Goal: Task Accomplishment & Management: Manage account settings

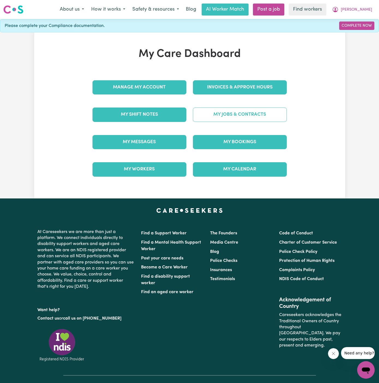
click at [246, 117] on link "My Jobs & Contracts" at bounding box center [240, 115] width 94 height 14
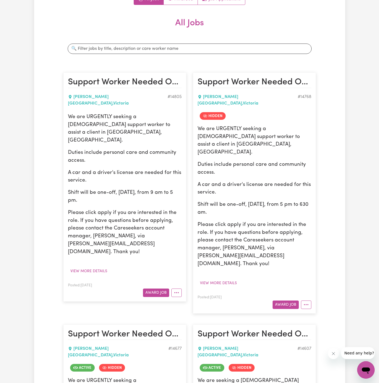
scroll to position [84, 0]
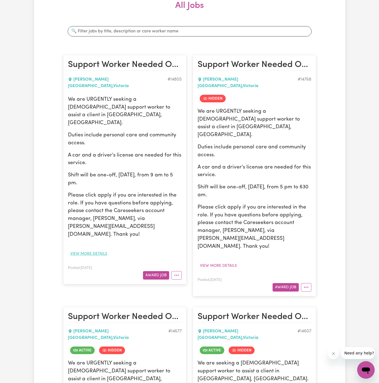
click at [100, 250] on button "View more details" at bounding box center [89, 254] width 42 height 8
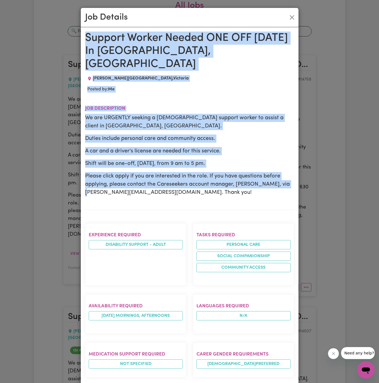
drag, startPoint x: 84, startPoint y: 34, endPoint x: 160, endPoint y: 343, distance: 318.2
click at [160, 343] on div "Support Worker Needed ONE OFF [DATE] In [GEOGRAPHIC_DATA], [GEOGRAPHIC_DATA][PE…" at bounding box center [189, 317] width 217 height 581
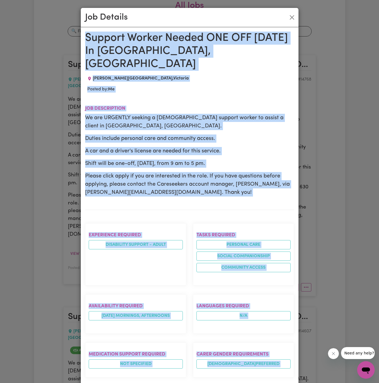
scroll to position [202, 0]
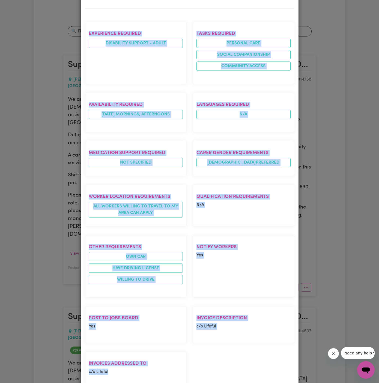
copy div "Support Worker Needed ONE OFF [DATE] In [GEOGRAPHIC_DATA], [GEOGRAPHIC_DATA][PE…"
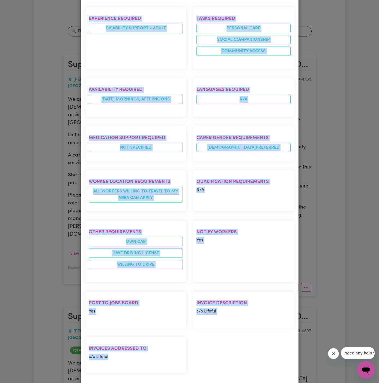
scroll to position [0, 0]
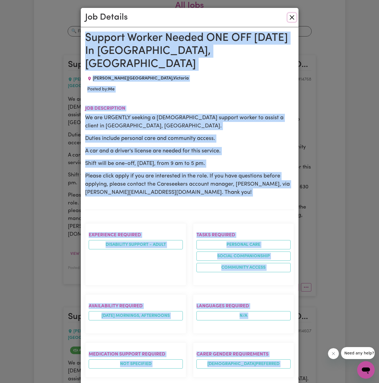
click at [292, 16] on button "Close" at bounding box center [291, 17] width 9 height 9
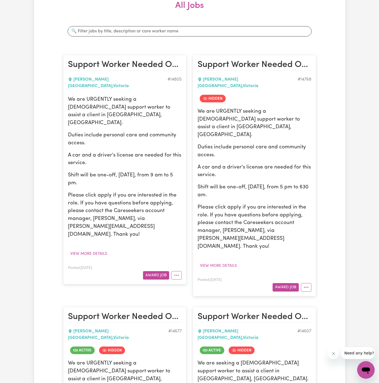
click at [119, 210] on div "We are URGENTLY seeking a [DEMOGRAPHIC_DATA] support worker to assist a client …" at bounding box center [125, 177] width 114 height 162
click at [175, 273] on icon "More options" at bounding box center [176, 275] width 5 height 5
click at [193, 304] on link "Edit Job" at bounding box center [192, 309] width 43 height 11
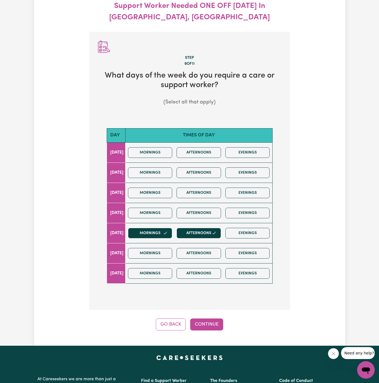
scroll to position [60, 0]
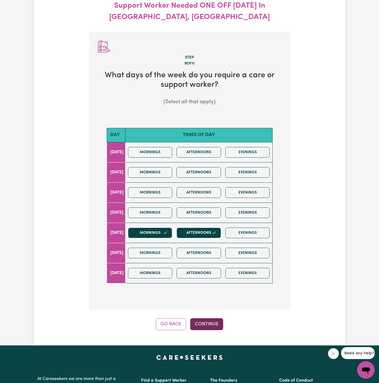
click at [203, 327] on button "Continue" at bounding box center [206, 325] width 33 height 12
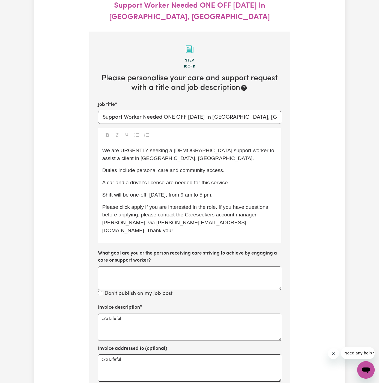
scroll to position [92, 0]
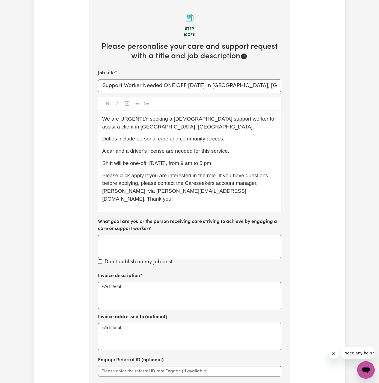
click at [194, 168] on div "We are URGENTLY seeking a [DEMOGRAPHIC_DATA] support worker to assist a client …" at bounding box center [189, 161] width 183 height 101
click at [169, 162] on span "Shift will be one-off, [DATE], from 9 am to 5 pm." at bounding box center [157, 164] width 110 height 6
click at [203, 171] on div "We are URGENTLY seeking a [DEMOGRAPHIC_DATA] support worker to assist a client …" at bounding box center [189, 161] width 183 height 101
click at [193, 163] on span "Shift will be one-off, [DATE], from 9 am to 5 pm." at bounding box center [157, 164] width 110 height 6
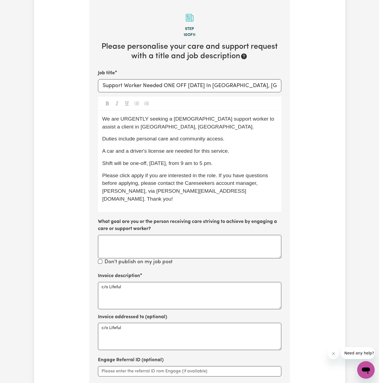
drag, startPoint x: 194, startPoint y: 163, endPoint x: 226, endPoint y: 161, distance: 32.2
click at [226, 161] on p "Shift will be one-off, [DATE], from 9 am to 5 pm." at bounding box center [189, 164] width 174 height 8
click at [197, 163] on span "Shift will be one-off, [DATE], from 630 pm to 630 pm" at bounding box center [162, 164] width 120 height 6
click at [221, 179] on p "Please click apply if you are interested in the role. If you have questions bef…" at bounding box center [189, 187] width 174 height 31
click at [239, 170] on div "We are URGENTLY seeking a [DEMOGRAPHIC_DATA] support worker to assist a client …" at bounding box center [189, 161] width 183 height 101
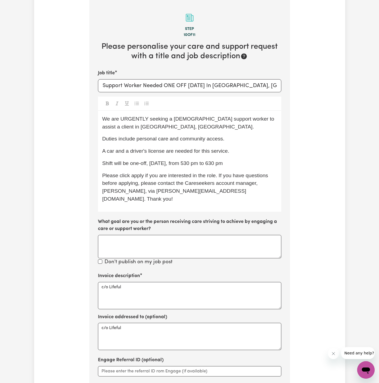
click at [201, 165] on span "Shift will be one-off, [DATE], from 530 pm to 630 pm" at bounding box center [162, 164] width 120 height 6
click at [204, 165] on span "Shift will be one-off, [DATE], from 530 pm to 630 pm" at bounding box center [162, 164] width 120 height 6
drag, startPoint x: 214, startPoint y: 170, endPoint x: 204, endPoint y: 151, distance: 21.8
click at [204, 151] on div "We are URGENTLY seeking a [DEMOGRAPHIC_DATA] support worker to assist a client …" at bounding box center [189, 161] width 183 height 101
click at [204, 151] on span "A car and a driver's license are needed for this service." at bounding box center [165, 151] width 127 height 6
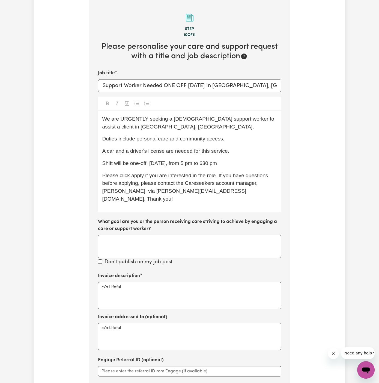
click at [220, 151] on span "A car and a driver's license are needed for this service." at bounding box center [165, 151] width 127 height 6
click at [212, 137] on span "Duties include personal care and community access." at bounding box center [163, 139] width 122 height 6
click at [217, 134] on div "We are URGENTLY seeking a [DEMOGRAPHIC_DATA] support worker to assist a client …" at bounding box center [189, 161] width 183 height 101
click at [242, 149] on p "A car and a driver's license are needed for this service." at bounding box center [189, 151] width 174 height 8
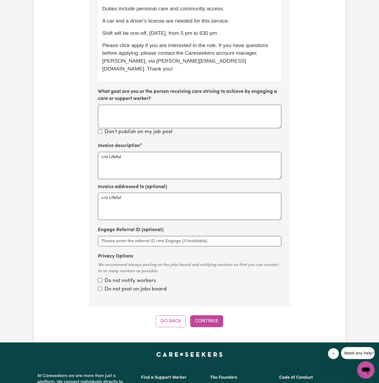
scroll to position [223, 0]
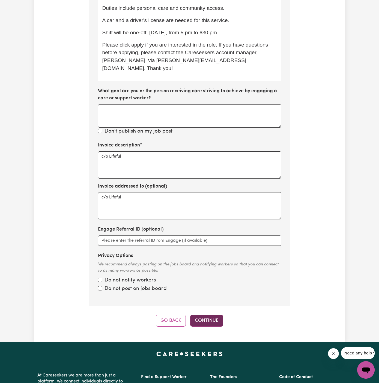
click at [212, 315] on button "Continue" at bounding box center [206, 321] width 33 height 12
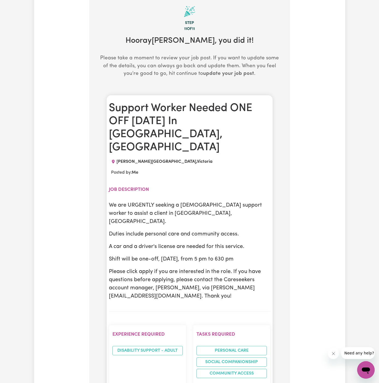
scroll to position [92, 0]
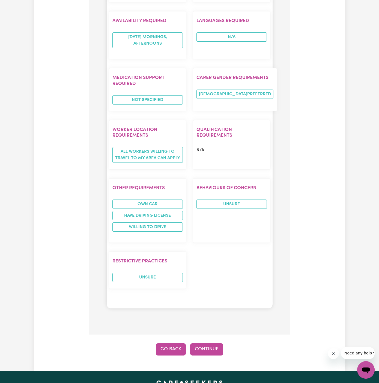
click at [172, 344] on button "Go Back" at bounding box center [171, 350] width 30 height 12
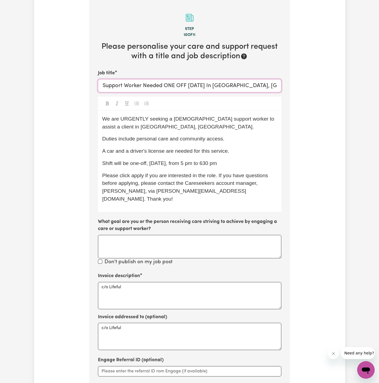
drag, startPoint x: 164, startPoint y: 86, endPoint x: 219, endPoint y: 84, distance: 55.6
click at [219, 84] on input "Support Worker Needed ONE OFF [DATE] In [GEOGRAPHIC_DATA], [GEOGRAPHIC_DATA]" at bounding box center [189, 85] width 183 height 13
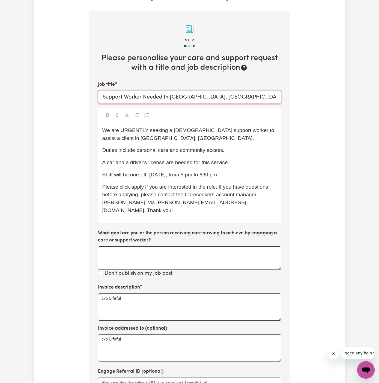
type input "Support Worker Needed In [GEOGRAPHIC_DATA], [GEOGRAPHIC_DATA]"
click at [178, 128] on span "We are URGENTLY seeking a [DEMOGRAPHIC_DATA] support worker to assist a client …" at bounding box center [188, 135] width 173 height 14
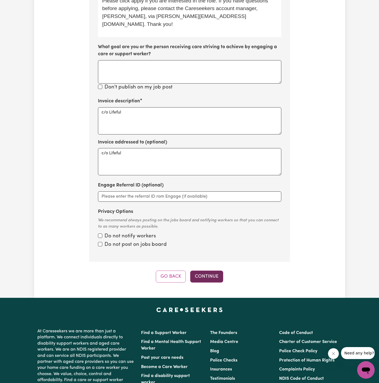
click at [210, 271] on button "Continue" at bounding box center [206, 277] width 33 height 12
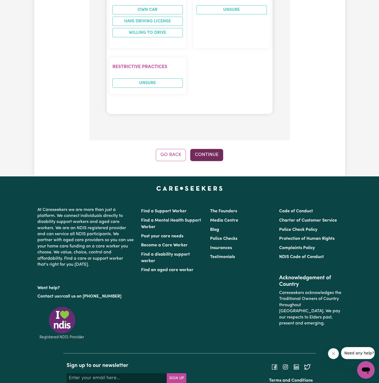
click at [211, 149] on button "Continue" at bounding box center [206, 155] width 33 height 12
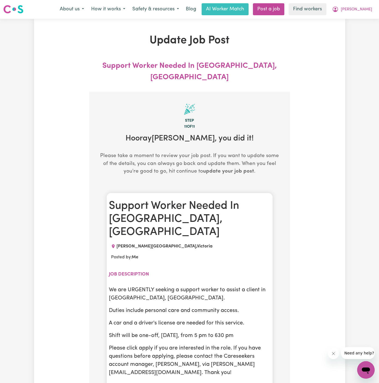
scroll to position [0, 0]
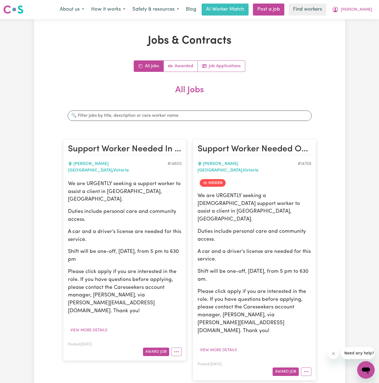
scroll to position [100, 0]
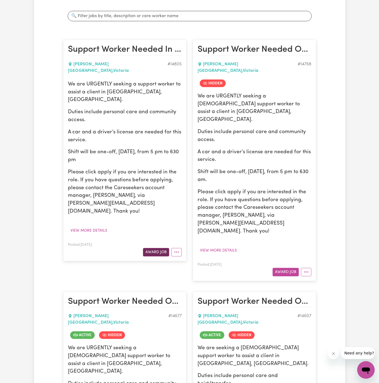
click at [159, 248] on button "Award Job" at bounding box center [156, 252] width 26 height 8
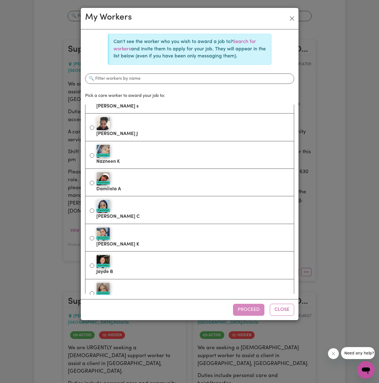
scroll to position [180, 0]
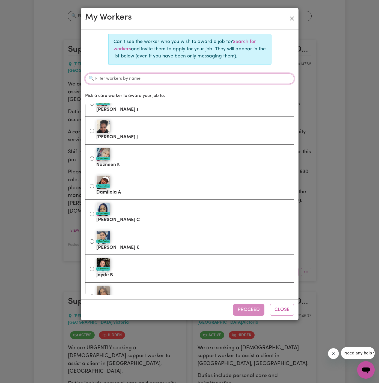
click at [183, 78] on input "Filter workers by name" at bounding box center [189, 79] width 209 height 10
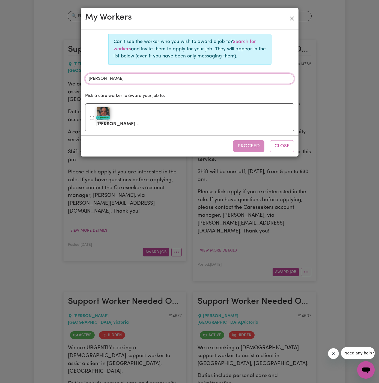
scroll to position [0, 0]
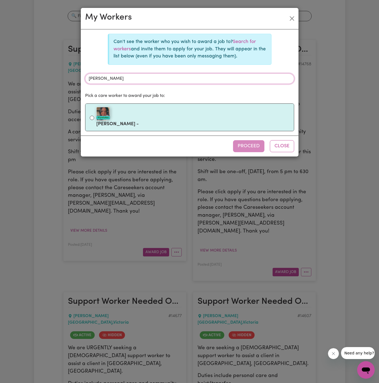
type input "[PERSON_NAME]"
click at [178, 122] on label "#OpenForWork [PERSON_NAME] -" at bounding box center [192, 117] width 193 height 23
click at [94, 120] on input "#OpenForWork [PERSON_NAME] -" at bounding box center [92, 118] width 4 height 4
radio input "true"
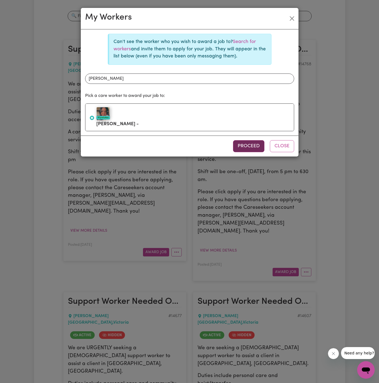
click at [243, 142] on button "Proceed" at bounding box center [248, 146] width 31 height 12
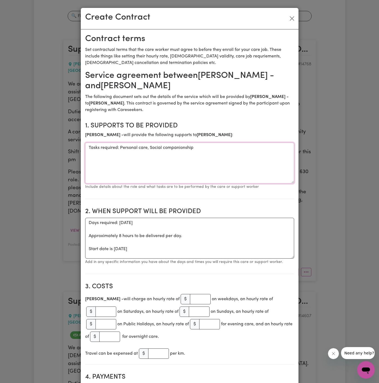
drag, startPoint x: 120, startPoint y: 148, endPoint x: 65, endPoint y: 148, distance: 55.3
click at [65, 148] on div "Create Contract Contract terms Set contractual terms that the care worker must …" at bounding box center [189, 191] width 379 height 383
type textarea "Personal care, Social companionship"
drag, startPoint x: 113, startPoint y: 250, endPoint x: 69, endPoint y: 219, distance: 53.9
click at [69, 219] on div "Create Contract Contract terms Set contractual terms that the care worker must …" at bounding box center [189, 191] width 379 height 383
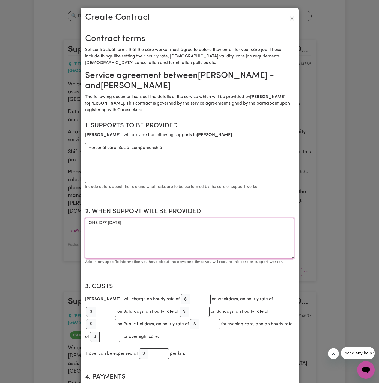
click at [160, 222] on textarea "ONE OFF [DATE]" at bounding box center [189, 238] width 209 height 41
click at [123, 222] on textarea "ONE OFF [DATE]" at bounding box center [189, 238] width 209 height 41
click at [174, 220] on textarea "ONE OFF [DATE]" at bounding box center [189, 238] width 209 height 41
click at [216, 243] on textarea "ONE OFF [DATE] from 630 pm to 530 am" at bounding box center [189, 238] width 209 height 41
click at [186, 223] on textarea "ONE OFF [DATE] from 630 pm to 530 am" at bounding box center [189, 238] width 209 height 41
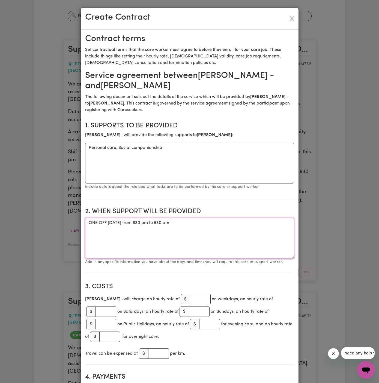
click at [198, 240] on textarea "ONE OFF [DATE] from 630 pm to 630 am" at bounding box center [189, 238] width 209 height 41
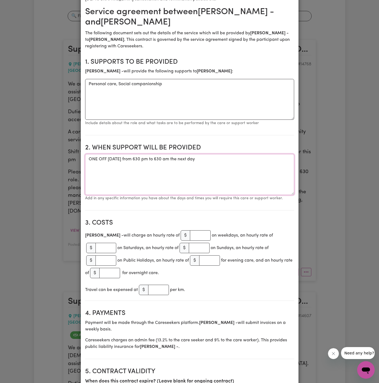
type textarea "ONE OFF [DATE] from 630 pm to 630 am the next day"
click at [190, 234] on input "number" at bounding box center [200, 236] width 21 height 10
type input "45"
click at [107, 250] on input "number" at bounding box center [105, 248] width 21 height 10
type input "67.50"
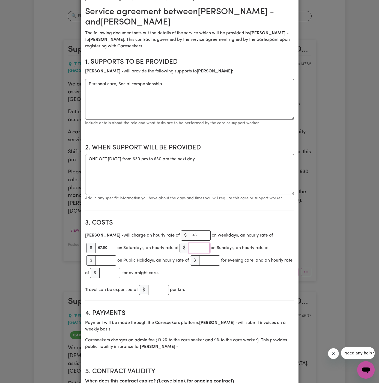
click at [199, 247] on input "number" at bounding box center [199, 248] width 21 height 10
paste input "67.5"
type input "67.5"
click at [212, 262] on input "number" at bounding box center [209, 261] width 21 height 10
paste input "160"
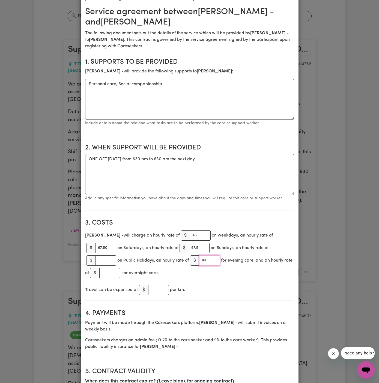
type input "160"
click at [227, 283] on section "3. Costs [PERSON_NAME] - will charge an hourly rate of $ 45 on weekdays, an hou…" at bounding box center [189, 258] width 209 height 86
click at [120, 274] on input "number" at bounding box center [109, 273] width 21 height 10
paste input "160"
type input "160"
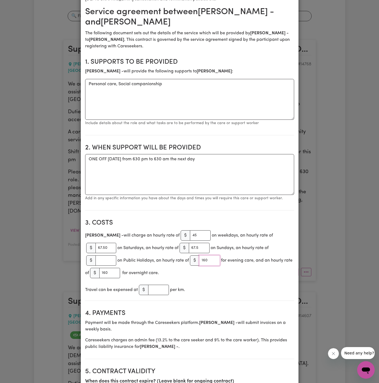
click at [207, 260] on input "160" at bounding box center [209, 261] width 21 height 10
paste input "67.50"
type input "67.50"
click at [240, 282] on section "3. Costs [PERSON_NAME] - will charge an hourly rate of $ 45 on weekdays, an hou…" at bounding box center [189, 258] width 209 height 86
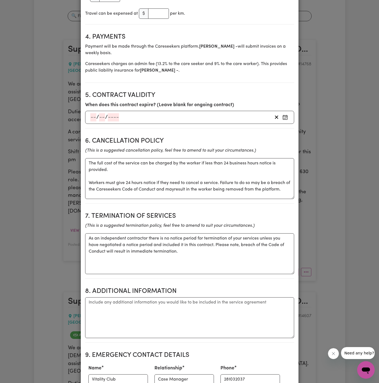
scroll to position [398, 0]
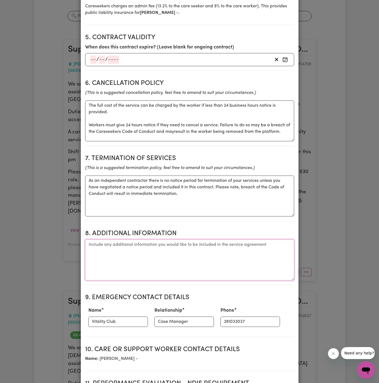
click at [226, 255] on textarea "Additional information" at bounding box center [189, 260] width 209 height 41
paste textarea "Client's Address: [STREET_ADDRESS]"
type textarea "Client's Address: [STREET_ADDRESS]"
click at [112, 120] on section "Service agreement between [PERSON_NAME] - and [PERSON_NAME] The following docum…" at bounding box center [189, 98] width 209 height 853
click at [128, 317] on input "Vitality Club" at bounding box center [117, 322] width 59 height 10
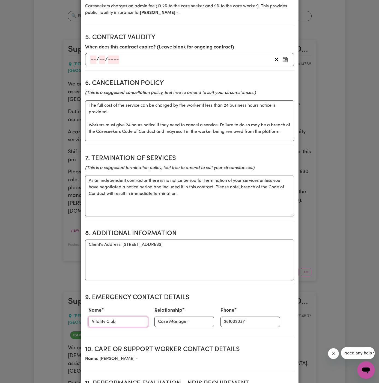
click at [128, 317] on input "Vitality Club" at bounding box center [117, 322] width 59 height 10
click at [125, 322] on input "Vitality Club" at bounding box center [117, 322] width 59 height 10
paste input "[PERSON_NAME] 0492 841 789"
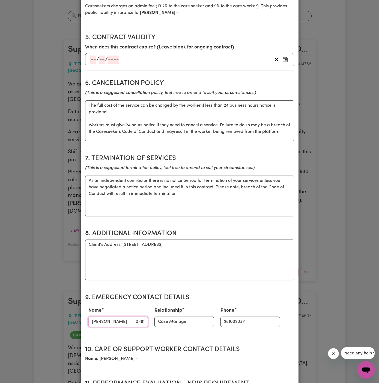
drag, startPoint x: 109, startPoint y: 321, endPoint x: 185, endPoint y: 321, distance: 76.0
click at [185, 321] on div "Name [PERSON_NAME] 0492 841 789 Relationship Case Manager Phone [PHONE_NUMBER]" at bounding box center [189, 317] width 209 height 24
type input "[PERSON_NAME]"
click at [237, 319] on input "281032037" at bounding box center [249, 322] width 59 height 10
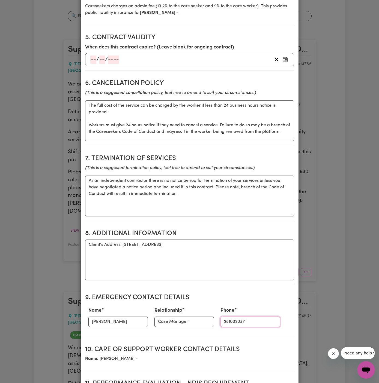
click at [237, 319] on input "281032037" at bounding box center [249, 322] width 59 height 10
paste input "0492 841 789"
type input "0492 841 789"
click at [182, 322] on input "Case Manager" at bounding box center [183, 322] width 59 height 10
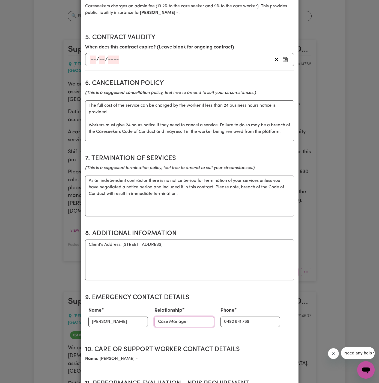
click at [182, 322] on input "Case Manager" at bounding box center [183, 322] width 59 height 10
type input "Lifeful"
click at [92, 321] on input "[PERSON_NAME]" at bounding box center [117, 322] width 59 height 10
click at [229, 158] on h2 "7. Termination of Services" at bounding box center [189, 159] width 209 height 8
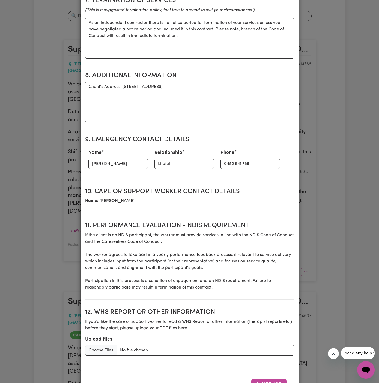
scroll to position [578, 0]
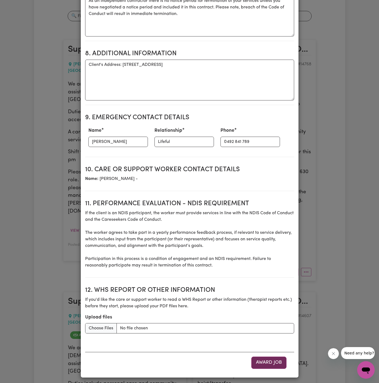
click at [276, 359] on button "Award Job" at bounding box center [268, 363] width 35 height 12
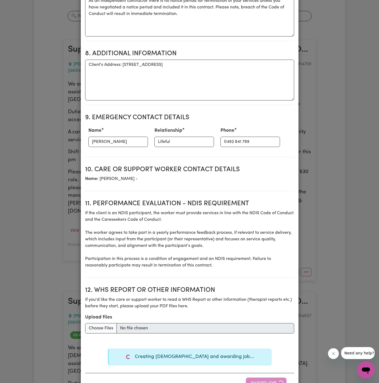
type textarea "Tasks required: Personal care, Social companionship"
type textarea "Days required: [DATE] Approximately 8 hours to be delivered per day. Start date…"
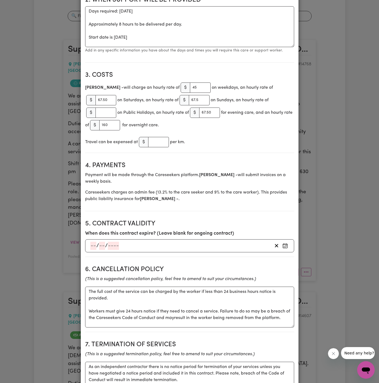
scroll to position [0, 0]
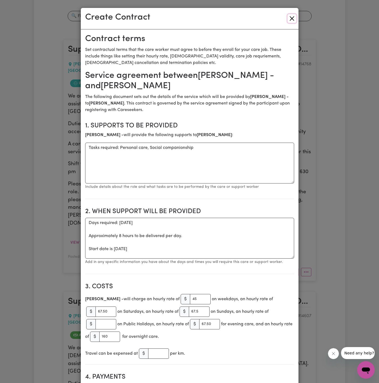
click at [293, 17] on button "Close" at bounding box center [291, 18] width 9 height 9
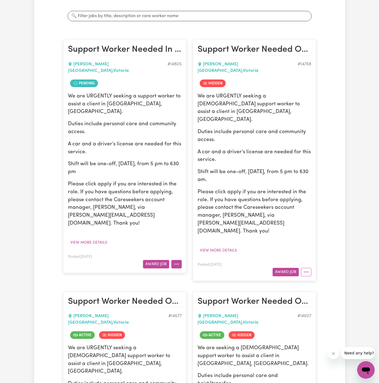
click at [177, 262] on icon "More options" at bounding box center [176, 264] width 5 height 5
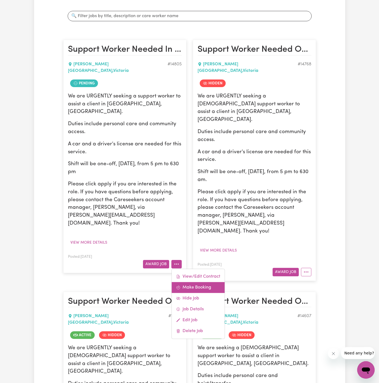
click at [205, 282] on link "Make Booking" at bounding box center [197, 287] width 53 height 11
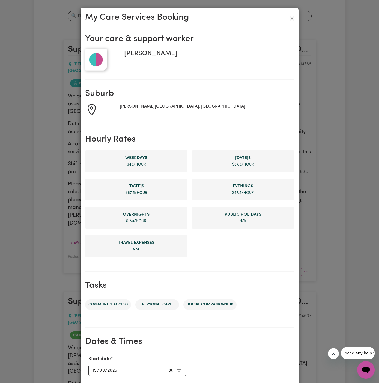
scroll to position [103, 0]
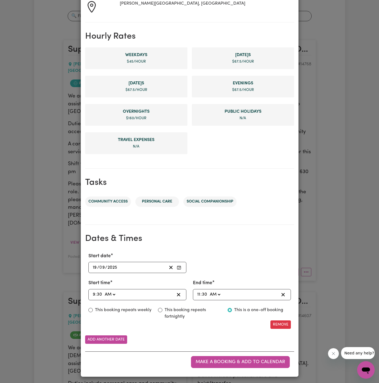
click at [94, 268] on input "19" at bounding box center [94, 267] width 5 height 7
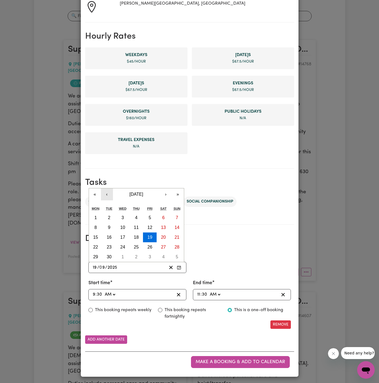
click at [102, 195] on button "‹" at bounding box center [107, 195] width 12 height 12
click at [149, 255] on abbr "29" at bounding box center [149, 257] width 5 height 5
type input "[DATE]"
type input "29"
type input "8"
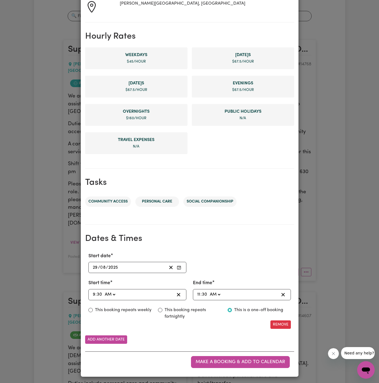
click at [92, 293] on div "09:30 9 : 30 AM PM" at bounding box center [133, 294] width 82 height 7
click at [95, 295] on span ":" at bounding box center [95, 294] width 1 height 5
click at [94, 293] on input "9" at bounding box center [93, 294] width 3 height 7
type input "06:30"
type input "6"
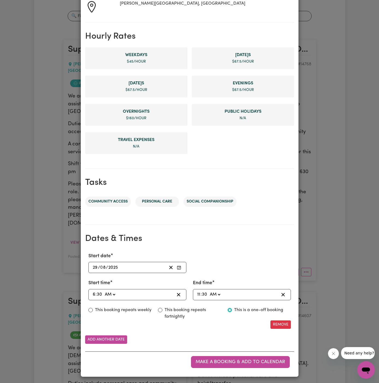
click at [114, 293] on select "AM PM" at bounding box center [109, 294] width 13 height 7
select select "pm"
click at [103, 291] on select "AM PM" at bounding box center [109, 294] width 13 height 7
type input "18:30"
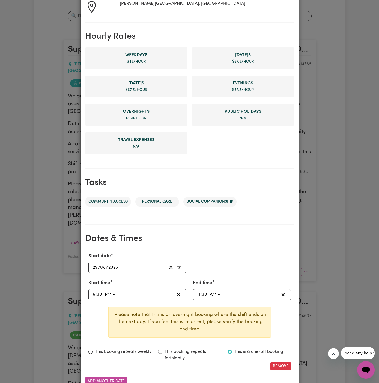
click at [198, 295] on input "11" at bounding box center [199, 294] width 4 height 7
type input "09:30"
type input "9"
click at [198, 293] on input "9" at bounding box center [198, 294] width 3 height 7
type input "08:30"
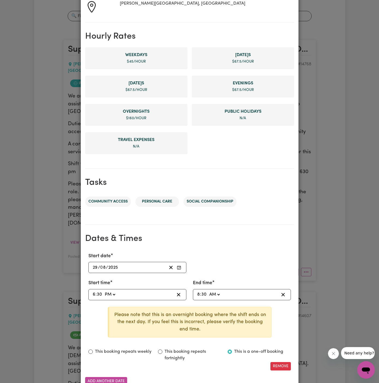
type input "8"
type input "08:00"
type input "00"
click at [213, 293] on select "AM PM" at bounding box center [214, 294] width 13 height 7
select select "pm"
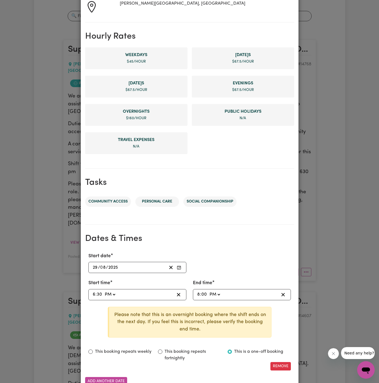
click at [208, 291] on select "AM PM" at bounding box center [214, 294] width 13 height 7
type input "20:00"
type input "0"
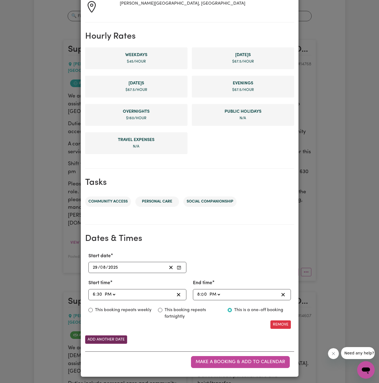
click at [108, 336] on button "Add another date" at bounding box center [106, 340] width 42 height 8
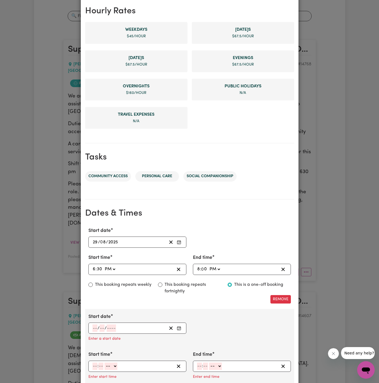
scroll to position [152, 0]
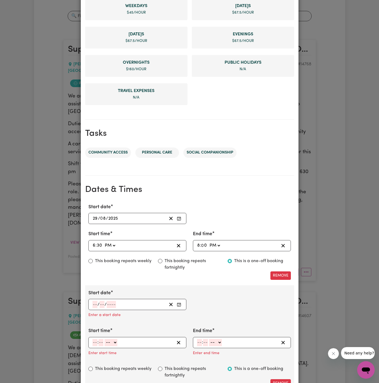
click at [94, 301] on input "number" at bounding box center [94, 304] width 5 height 7
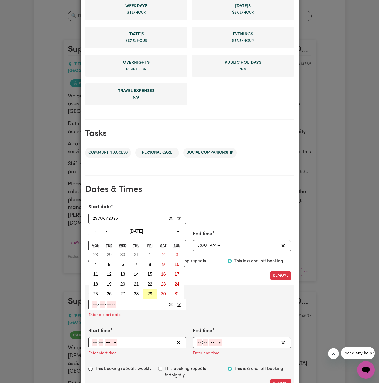
click at [151, 292] on abbr "29" at bounding box center [149, 294] width 5 height 5
type input "[DATE]"
type input "29"
type input "8"
type input "2025"
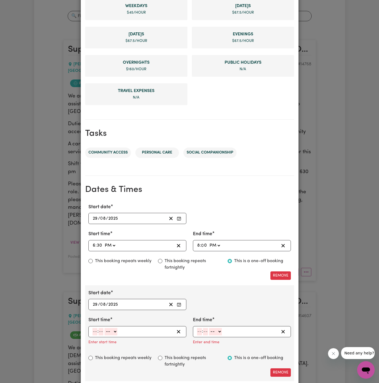
click at [96, 333] on input "number" at bounding box center [94, 331] width 5 height 7
type input "8"
type input "00"
click at [108, 329] on select "-- AM PM" at bounding box center [110, 331] width 13 height 7
select select "pm"
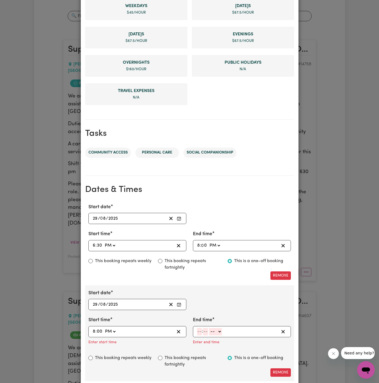
click at [104, 328] on select "-- AM PM" at bounding box center [110, 331] width 13 height 7
type input "20:00"
type input "0"
click at [197, 330] on input "number" at bounding box center [199, 331] width 5 height 7
type input "10"
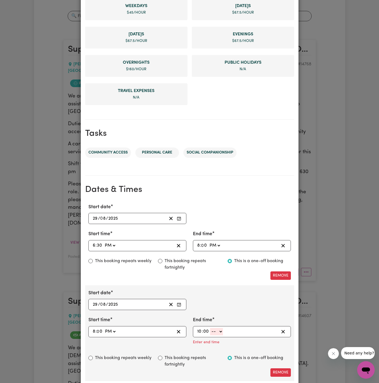
type input "00"
click at [220, 329] on select "-- AM PM" at bounding box center [216, 331] width 13 height 7
select select "pm"
click at [210, 328] on select "-- AM PM" at bounding box center [216, 331] width 13 height 7
type input "22:00"
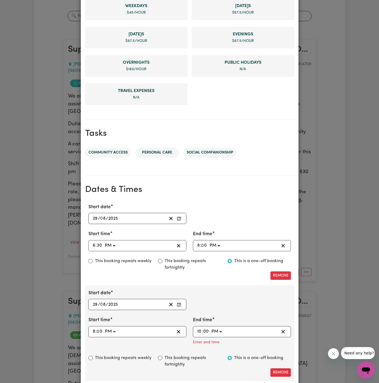
type input "0"
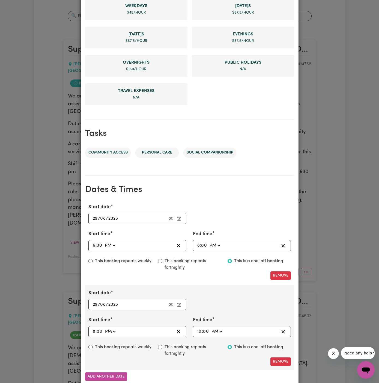
scroll to position [175, 0]
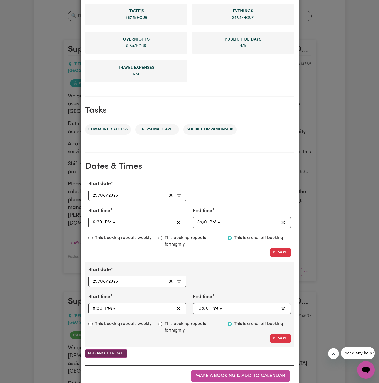
click at [121, 351] on button "Add another date" at bounding box center [106, 354] width 42 height 8
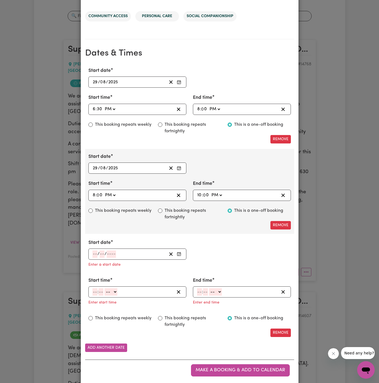
scroll to position [296, 0]
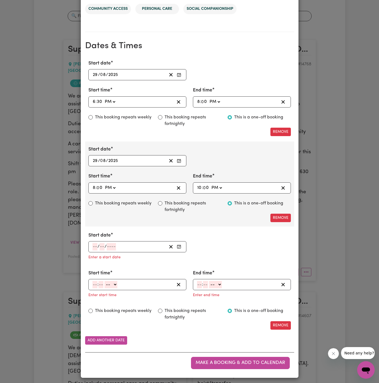
click at [94, 246] on input "number" at bounding box center [94, 246] width 5 height 7
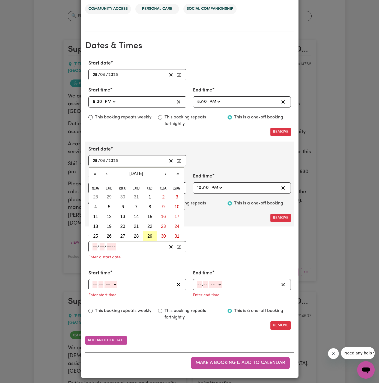
click at [148, 234] on abbr "29" at bounding box center [149, 236] width 5 height 5
type input "[DATE]"
type input "29"
type input "8"
type input "2025"
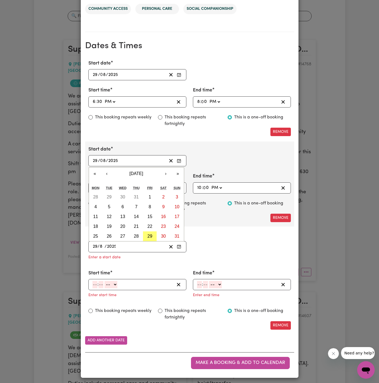
scroll to position [285, 0]
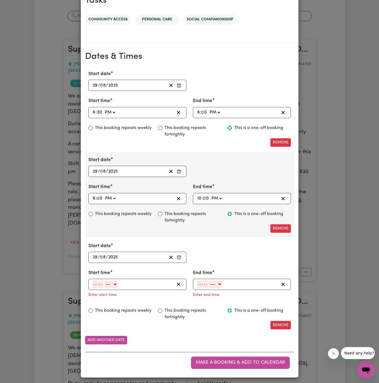
click at [95, 283] on input "number" at bounding box center [94, 284] width 5 height 7
type input "10"
type input "00"
click at [114, 283] on select "-- AM PM" at bounding box center [111, 284] width 13 height 7
select select "pm"
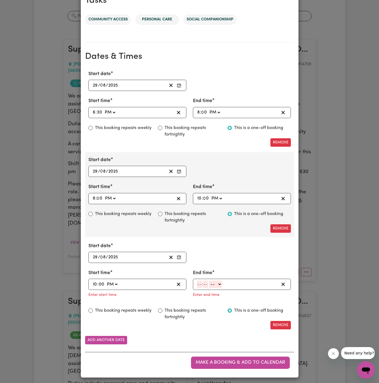
click at [105, 281] on select "-- AM PM" at bounding box center [111, 284] width 13 height 7
type input "22:00"
type input "0"
click at [199, 282] on input "number" at bounding box center [199, 284] width 5 height 7
type input "11"
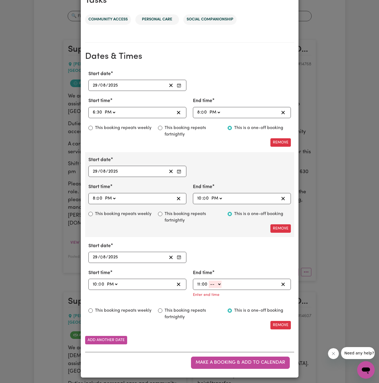
type input "00"
click at [214, 285] on select "-- AM PM" at bounding box center [214, 284] width 13 height 7
select select "pm"
click at [208, 288] on select "-- AM PM" at bounding box center [214, 284] width 13 height 7
type input "23:00"
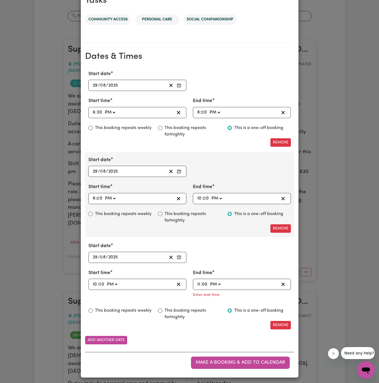
type input "0"
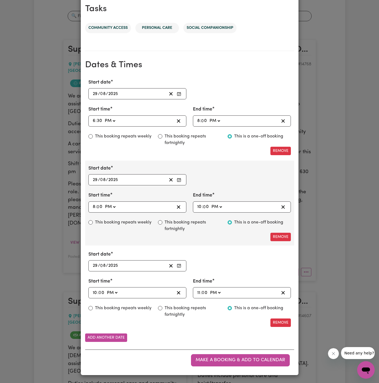
scroll to position [274, 0]
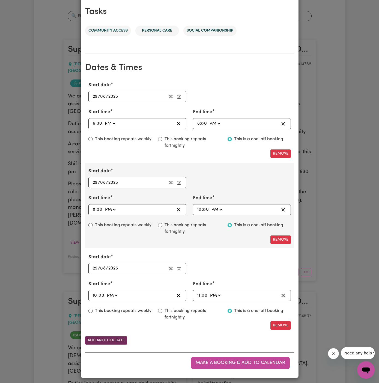
click at [111, 340] on button "Add another date" at bounding box center [106, 341] width 42 height 8
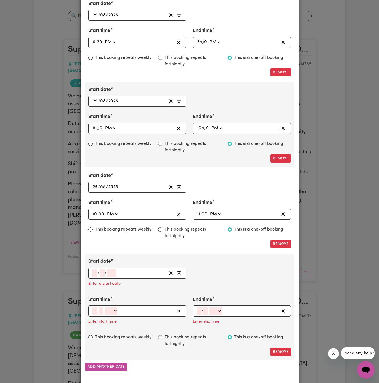
scroll to position [361, 0]
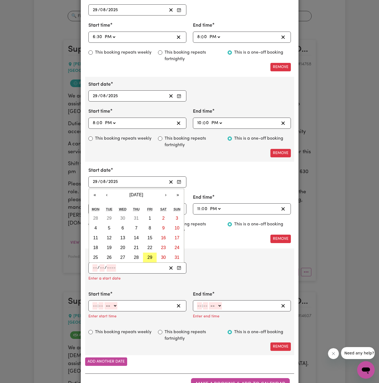
click at [93, 265] on input "number" at bounding box center [94, 268] width 5 height 7
click at [166, 255] on button "30" at bounding box center [163, 258] width 14 height 10
type input "[DATE]"
type input "30"
type input "8"
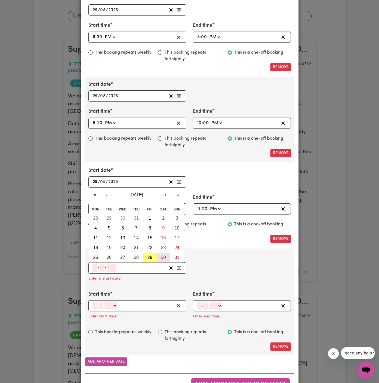
type input "2025"
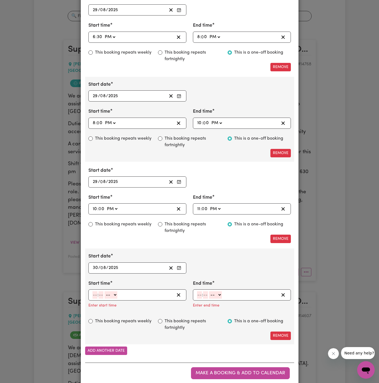
click at [95, 295] on input "number" at bounding box center [94, 295] width 5 height 7
type input "6"
type input "00"
click at [112, 292] on select "-- AM PM" at bounding box center [110, 295] width 13 height 7
select select "am"
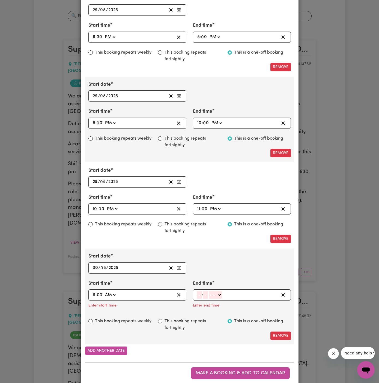
click at [104, 292] on select "-- AM PM" at bounding box center [110, 295] width 13 height 7
type input "06:00"
type input "0"
click at [198, 293] on input "number" at bounding box center [199, 295] width 5 height 7
type input "6"
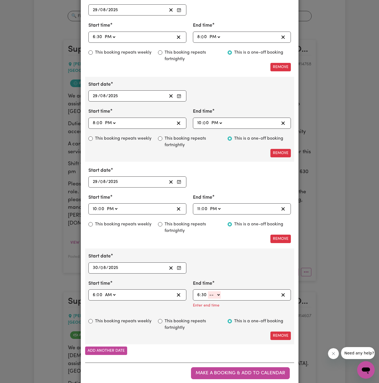
type input "30"
click at [211, 295] on select "-- AM PM" at bounding box center [214, 295] width 13 height 7
select select "am"
click at [208, 292] on select "-- AM PM" at bounding box center [214, 295] width 13 height 7
type input "06:30"
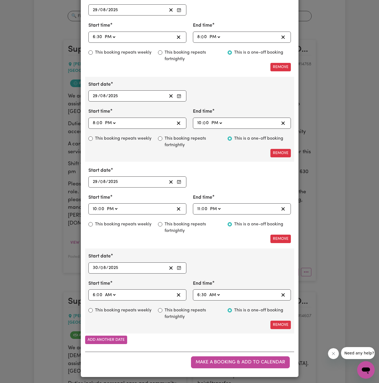
scroll to position [360, 0]
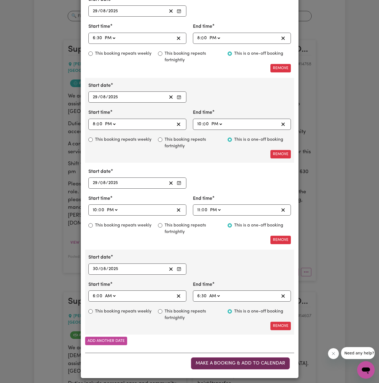
click at [234, 361] on span "Make a booking & add to calendar" at bounding box center [239, 363] width 89 height 5
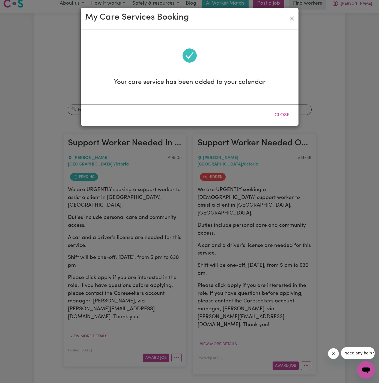
scroll to position [0, 0]
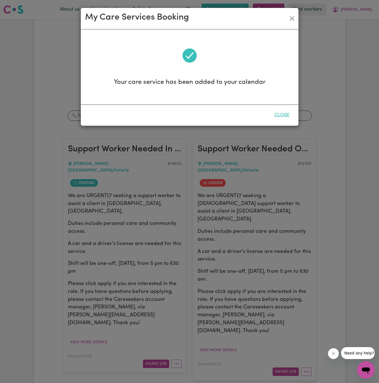
click at [278, 111] on button "Close" at bounding box center [282, 115] width 24 height 12
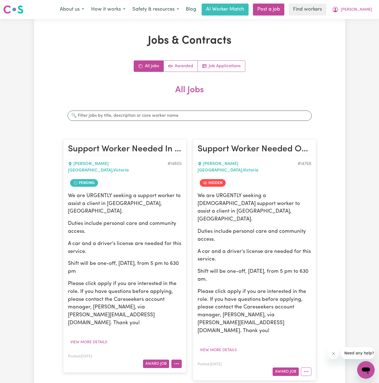
click at [179, 360] on button "More options" at bounding box center [176, 364] width 10 height 8
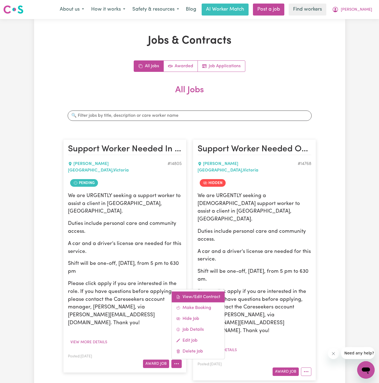
click at [192, 292] on link "View/Edit Contract" at bounding box center [197, 297] width 53 height 11
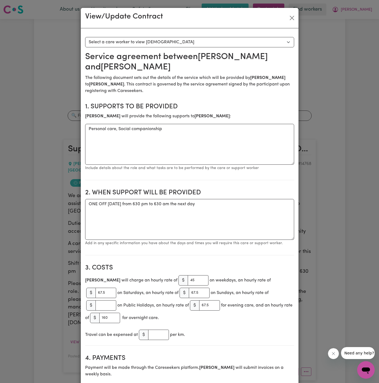
click at [134, 197] on section "2. When support will be provided When support will be provided ONE OFF [DATE] f…" at bounding box center [189, 220] width 209 height 71
click at [127, 205] on textarea "ONE OFF [DATE] from 630 pm to 630 am the next day" at bounding box center [189, 219] width 209 height 41
paste textarea "[PERSON_NAME]"
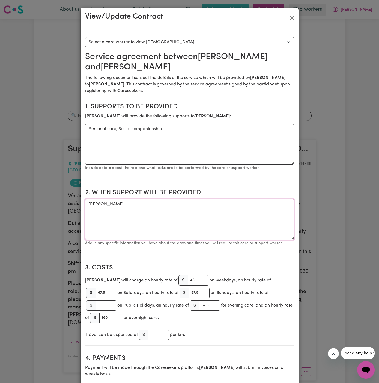
type textarea "ONE OFF [DATE] from 630 pm to 630 am the next day"
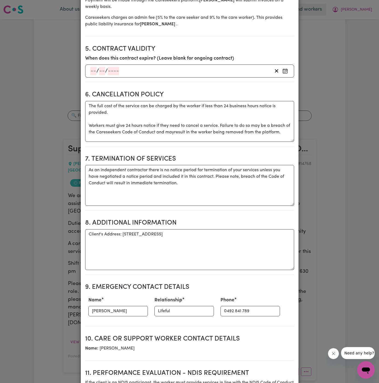
scroll to position [424, 0]
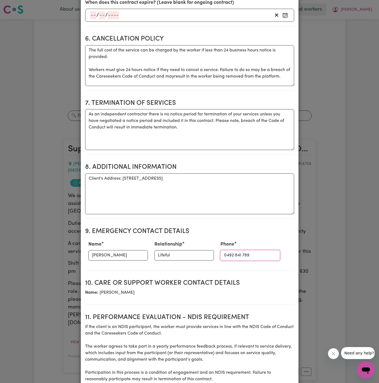
click at [229, 250] on input "0492 841 789" at bounding box center [249, 255] width 59 height 10
click at [220, 255] on input "0492 841 789" at bounding box center [249, 255] width 59 height 10
click at [226, 255] on input "0492 841 789" at bounding box center [249, 255] width 59 height 10
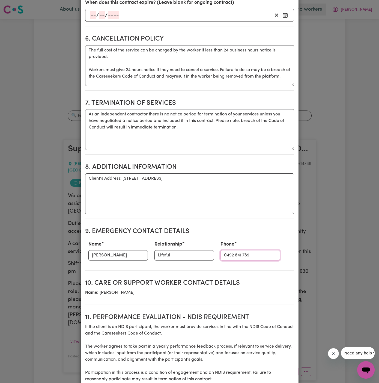
click at [227, 256] on input "0492 841 789" at bounding box center [249, 255] width 59 height 10
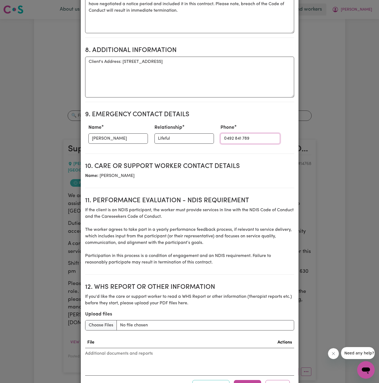
scroll to position [564, 0]
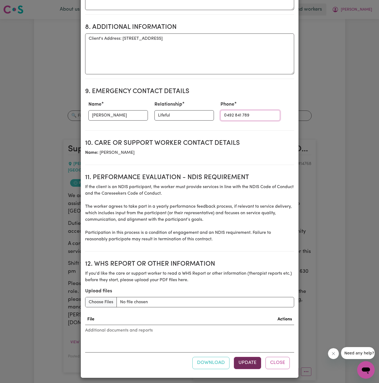
type input "0492 841 789"
click at [247, 357] on button "Update" at bounding box center [247, 363] width 27 height 12
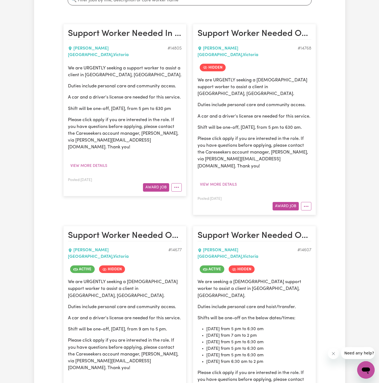
scroll to position [283, 0]
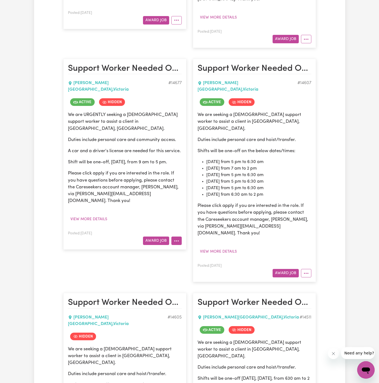
click at [178, 237] on button "More options" at bounding box center [176, 241] width 10 height 8
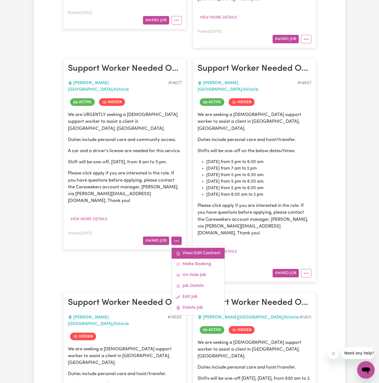
click at [183, 248] on link "View/Edit Contract" at bounding box center [197, 253] width 53 height 11
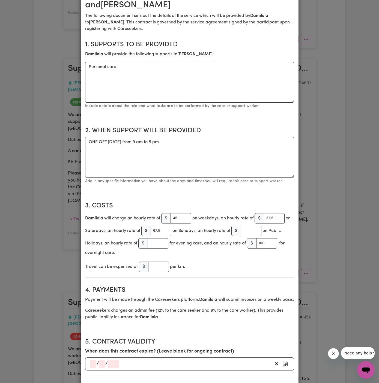
scroll to position [65, 0]
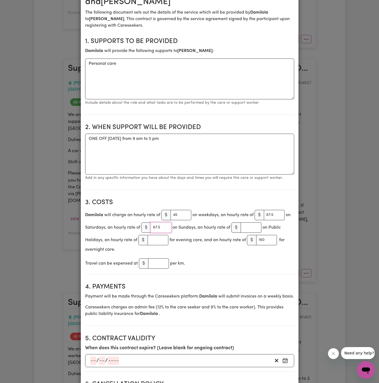
click at [165, 226] on input "67.5" at bounding box center [160, 228] width 21 height 10
click at [263, 240] on input "160" at bounding box center [266, 240] width 21 height 10
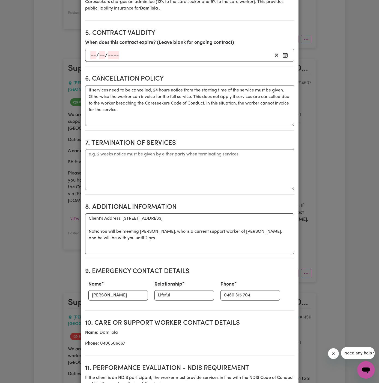
scroll to position [373, 0]
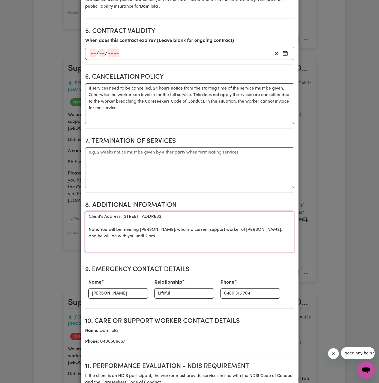
click at [138, 253] on textarea "Client's Address: 23 Italianate Avenue, Deanside, VIC Note: You will be meeting…" at bounding box center [189, 232] width 209 height 41
drag, startPoint x: 114, startPoint y: 243, endPoint x: 90, endPoint y: 222, distance: 31.3
click at [90, 222] on textarea "Client's Address: 23 Italianate Avenue, Deanside, VIC Note: You will be meeting…" at bounding box center [189, 232] width 209 height 41
click at [112, 222] on textarea "Client's Address: 23 Italianate Avenue, Deanside, VIC Note: You will be meeting…" at bounding box center [189, 232] width 209 height 41
click at [118, 219] on textarea "Client's Address: 23 Italianate Avenue, Deanside, VIC Note: You will be meeting…" at bounding box center [189, 232] width 209 height 41
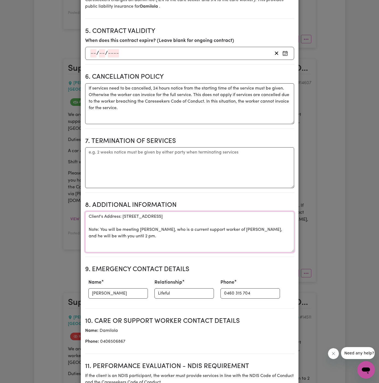
click at [118, 219] on textarea "Client's Address: 23 Italianate Avenue, Deanside, VIC Note: You will be meeting…" at bounding box center [189, 232] width 209 height 41
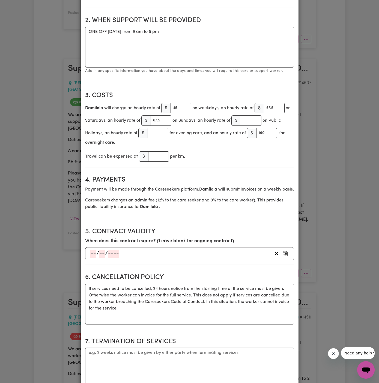
scroll to position [0, 0]
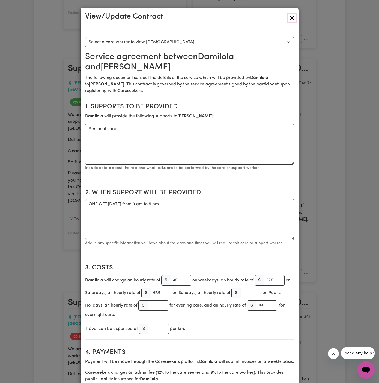
click at [294, 17] on button "Close" at bounding box center [291, 18] width 9 height 9
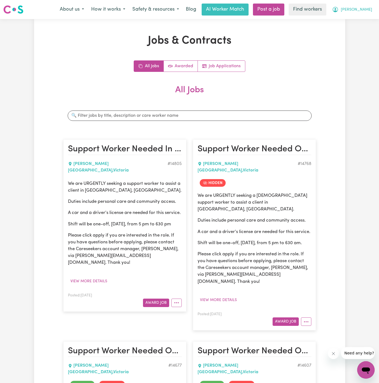
click at [367, 12] on span "[PERSON_NAME]" at bounding box center [355, 10] width 31 height 6
click at [361, 25] on link "My Dashboard" at bounding box center [353, 21] width 43 height 10
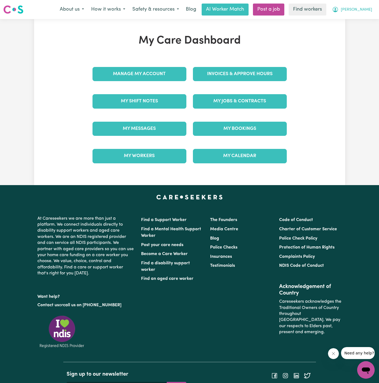
click at [368, 10] on span "[PERSON_NAME]" at bounding box center [355, 10] width 31 height 6
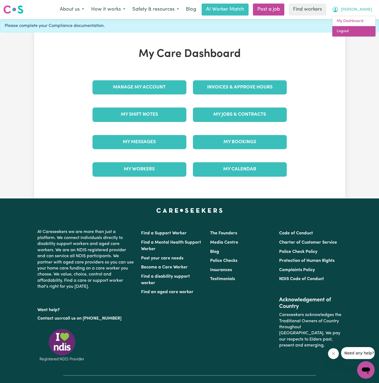
click at [362, 31] on link "Logout" at bounding box center [353, 31] width 43 height 10
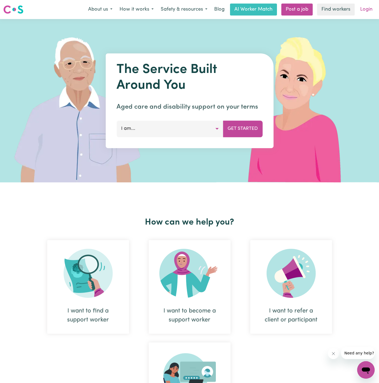
click at [370, 7] on link "Login" at bounding box center [365, 10] width 19 height 12
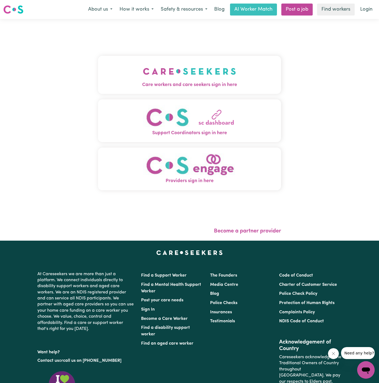
click at [192, 66] on img "Care workers and care seekers sign in here" at bounding box center [189, 71] width 93 height 20
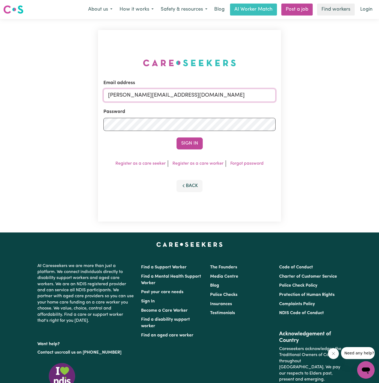
click at [233, 99] on input "dyan@careseekers.com.au" at bounding box center [189, 95] width 172 height 13
drag, startPoint x: 137, startPoint y: 96, endPoint x: 348, endPoint y: 93, distance: 211.2
click at [348, 93] on div "Email address superuser~angeladaniellesharpeANG@careseekers.com.au Password Sig…" at bounding box center [189, 126] width 379 height 214
click at [176, 138] on button "Sign In" at bounding box center [189, 144] width 26 height 12
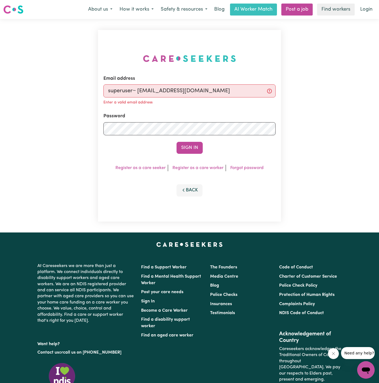
click at [176, 142] on button "Sign In" at bounding box center [189, 148] width 26 height 12
click at [138, 90] on input "superuser~ arpanp393@gmail.com" at bounding box center [189, 90] width 172 height 13
type input "superuser~arpanp393@gmail.com"
click at [195, 148] on button "Sign In" at bounding box center [189, 148] width 26 height 12
